Goal: Book appointment/travel/reservation

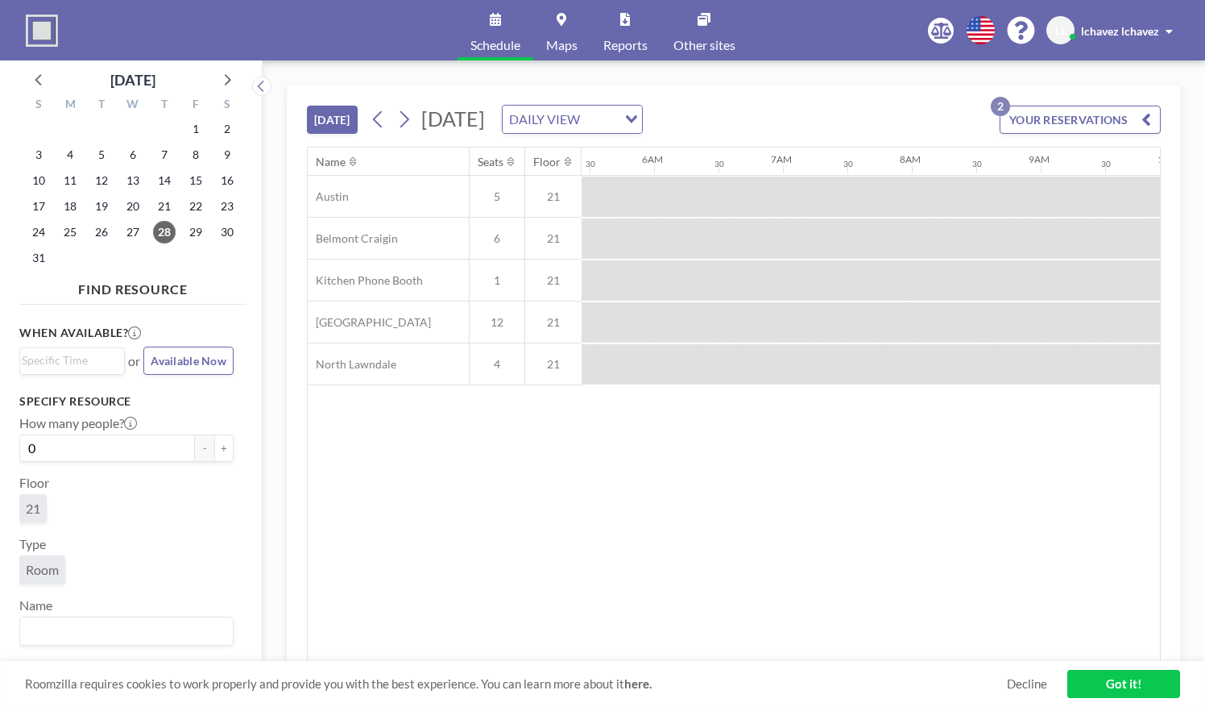
scroll to position [0, 1676]
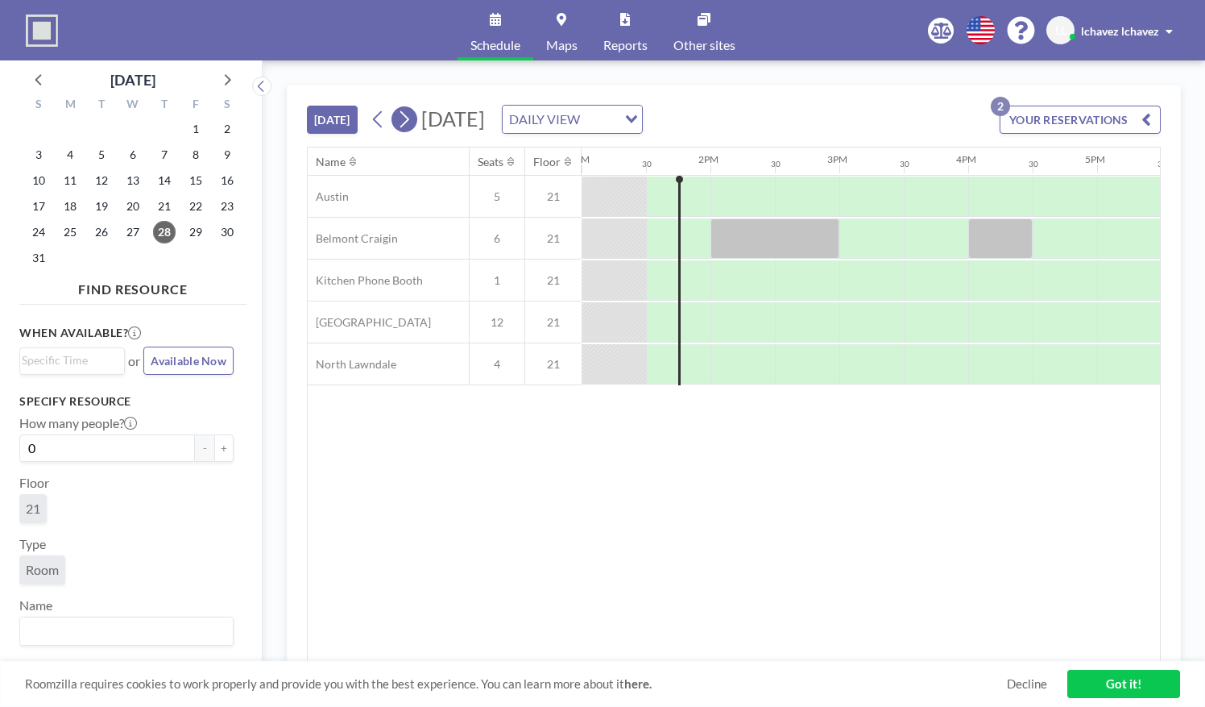
click at [404, 113] on icon at bounding box center [403, 119] width 15 height 24
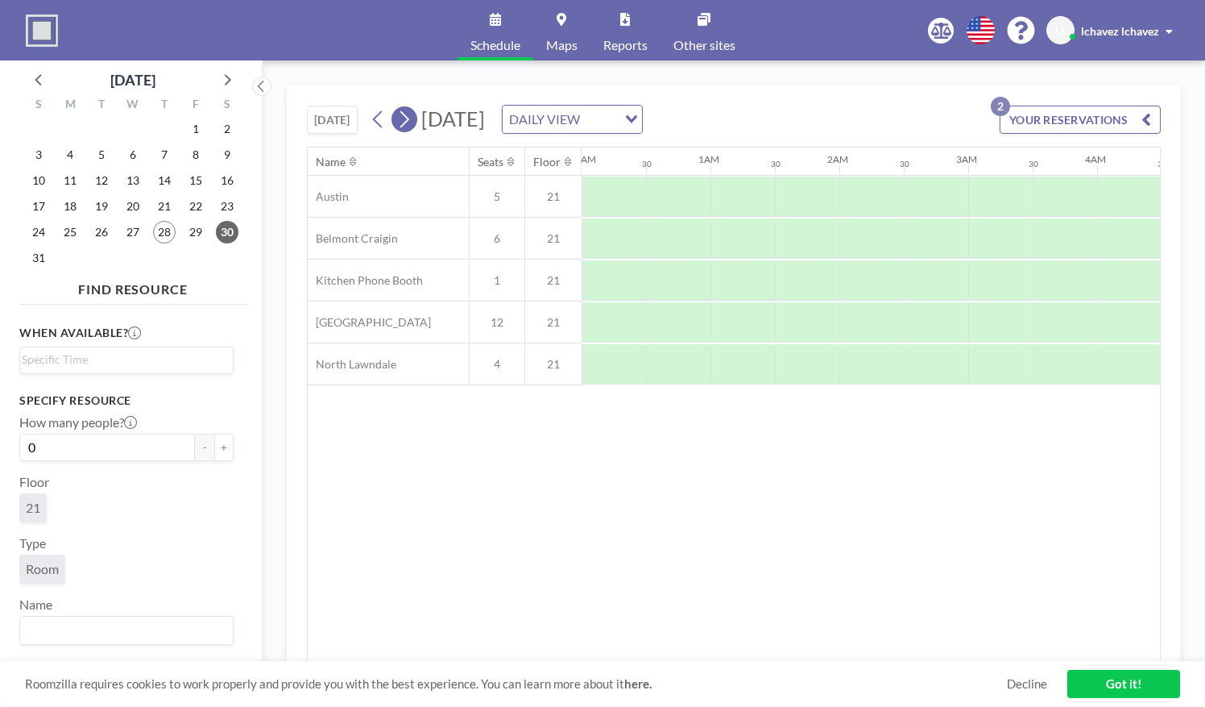
click at [404, 113] on icon at bounding box center [403, 119] width 15 height 24
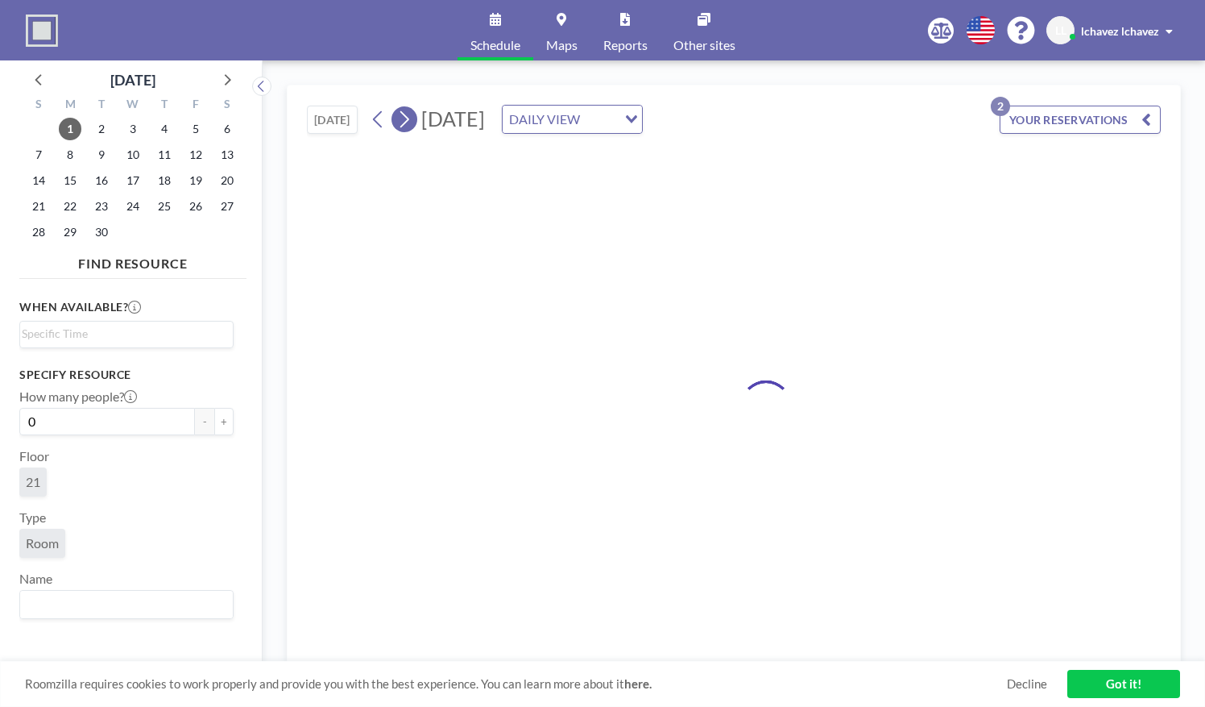
click at [404, 113] on icon at bounding box center [403, 119] width 15 height 24
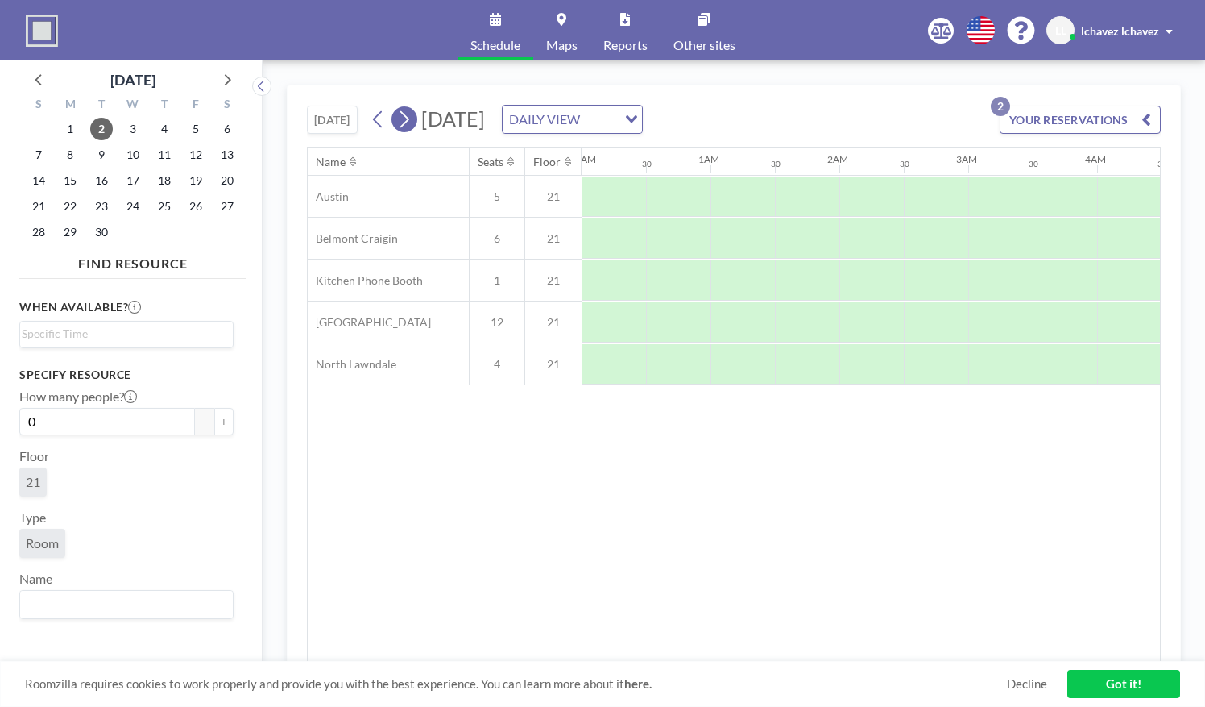
scroll to position [0, 329]
click at [404, 113] on icon at bounding box center [403, 119] width 15 height 24
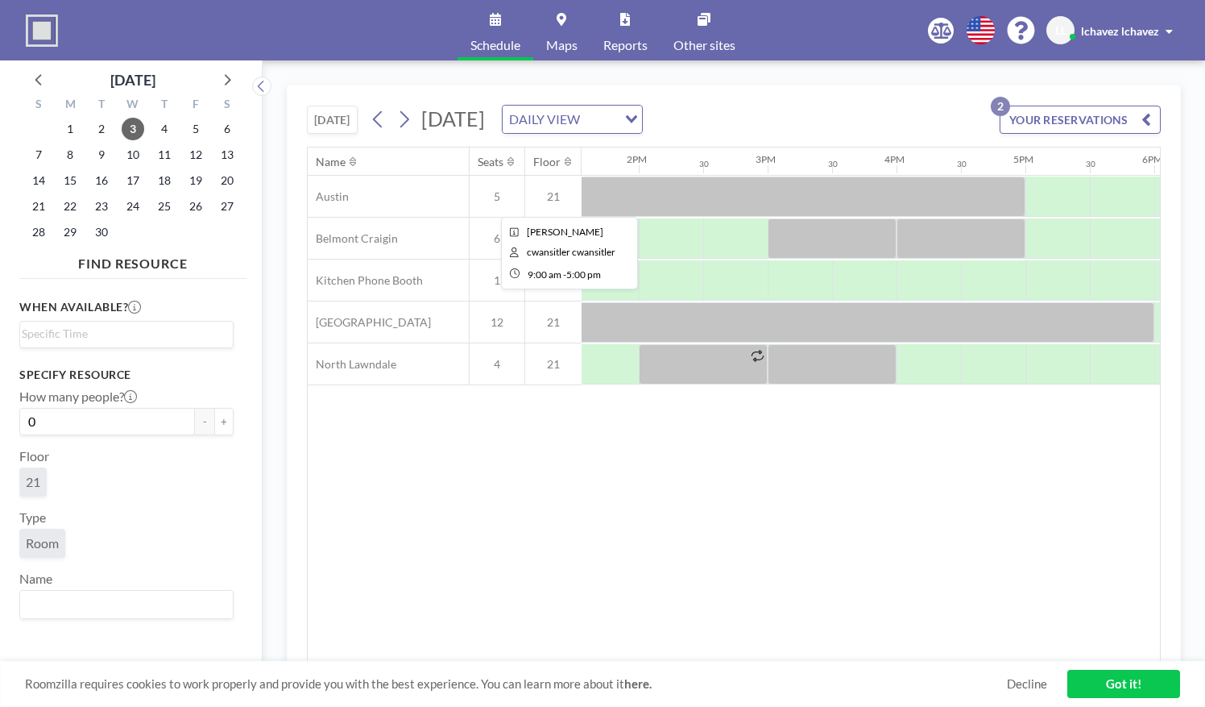
scroll to position [0, 1755]
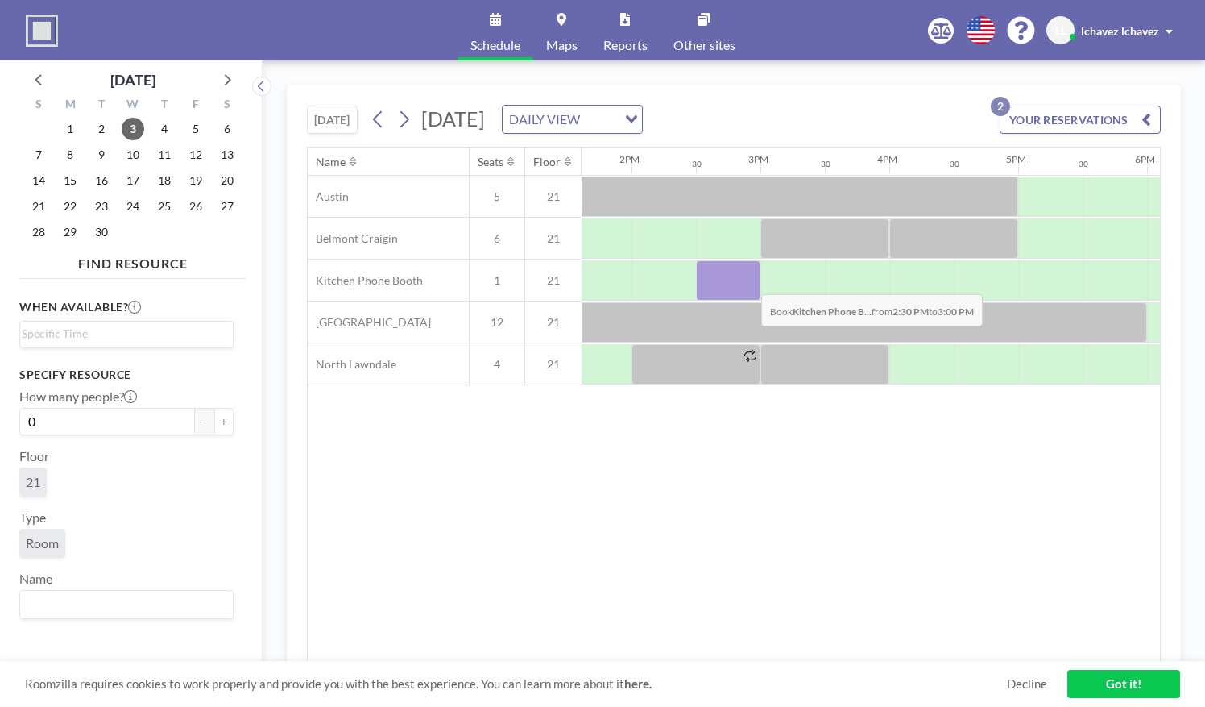
click at [749, 280] on div at bounding box center [728, 280] width 64 height 40
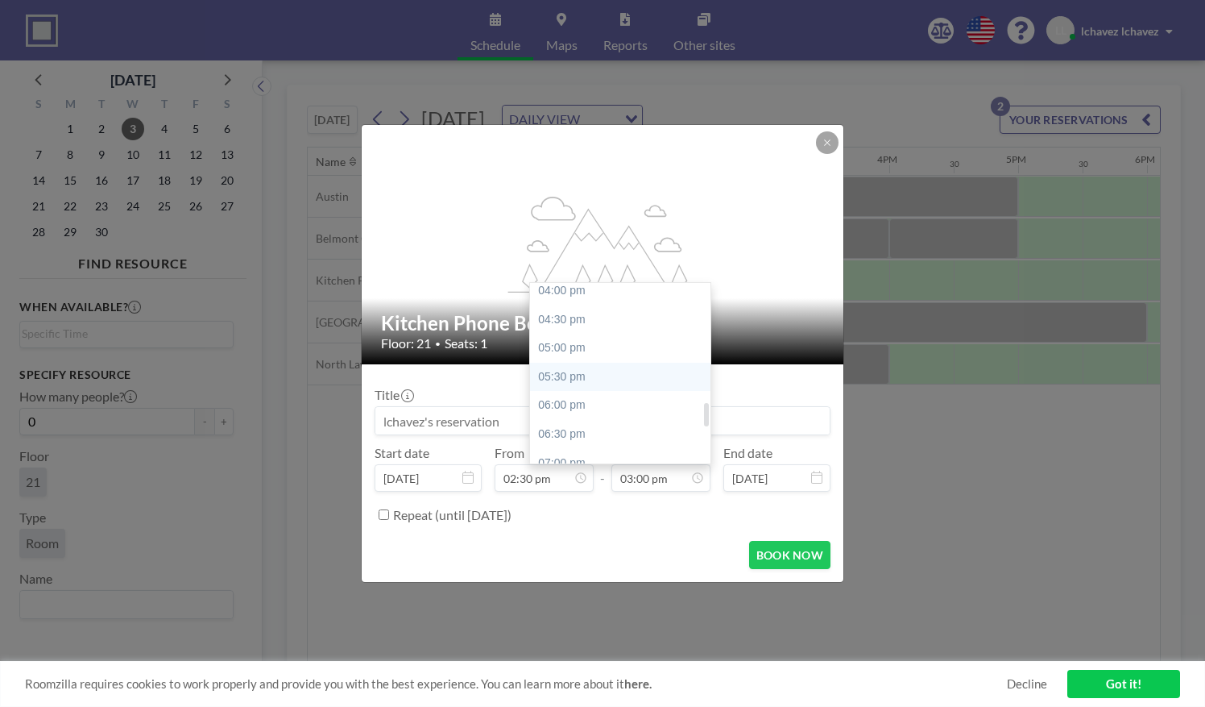
scroll to position [920, 0]
click at [631, 381] on div "05:30 pm" at bounding box center [624, 381] width 189 height 29
type input "05:30 pm"
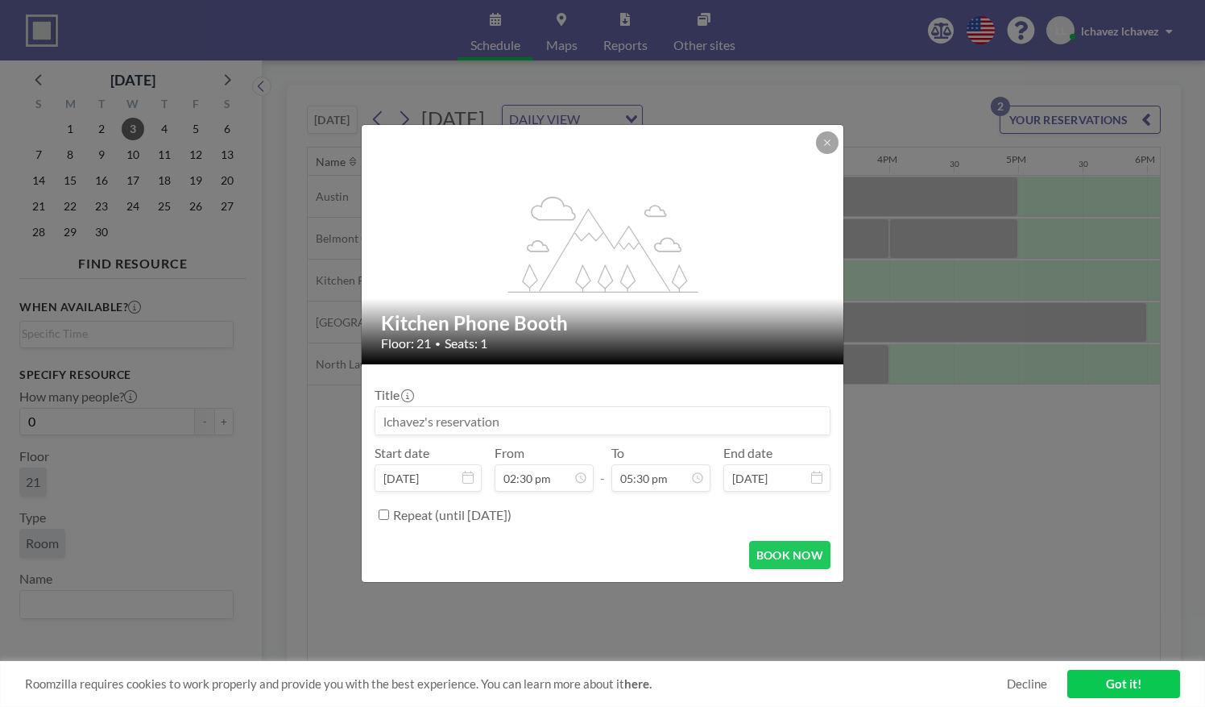
click at [588, 418] on input at bounding box center [602, 420] width 454 height 27
type input "S"
click at [620, 424] on input "S" at bounding box center [602, 420] width 454 height 27
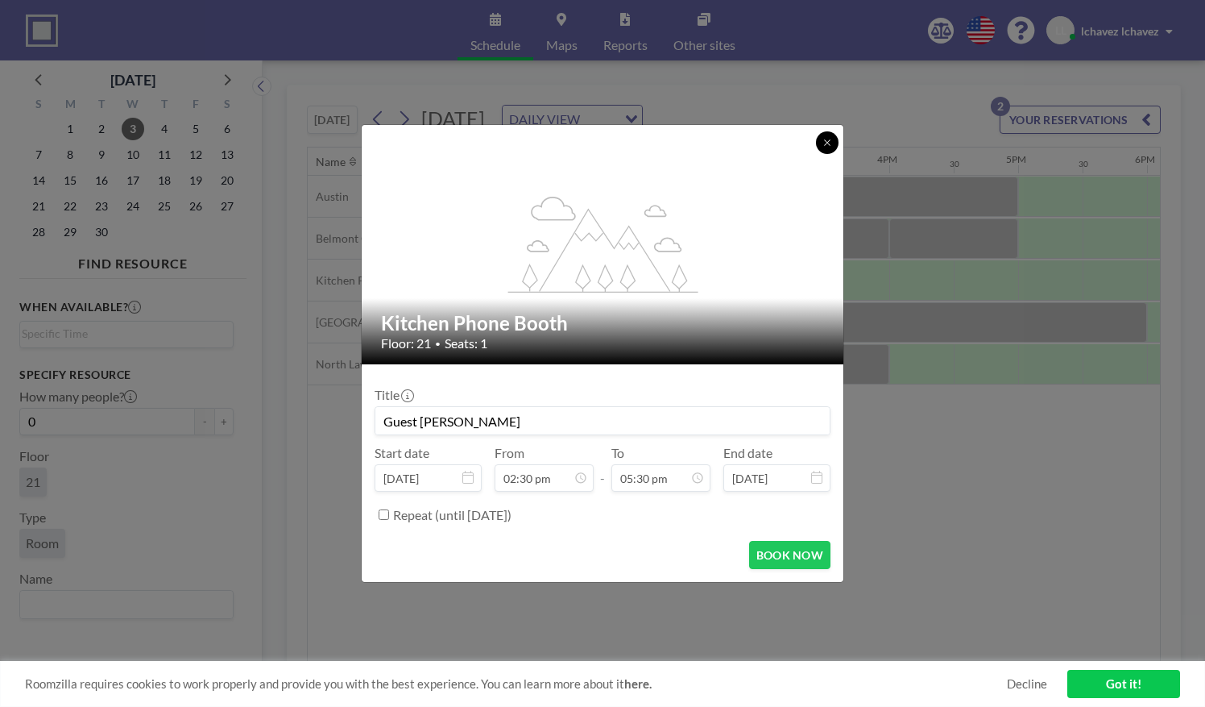
type input "Guest [PERSON_NAME]"
click at [827, 149] on button at bounding box center [827, 142] width 23 height 23
